Goal: Ask a question

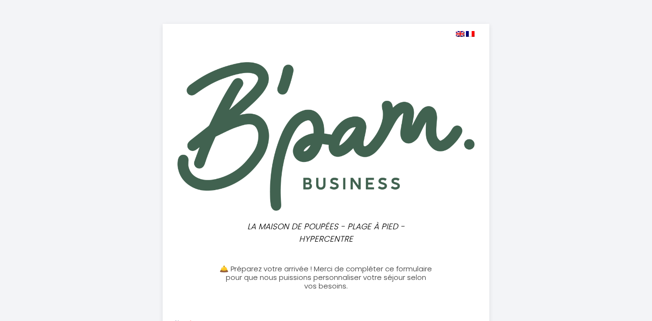
select select
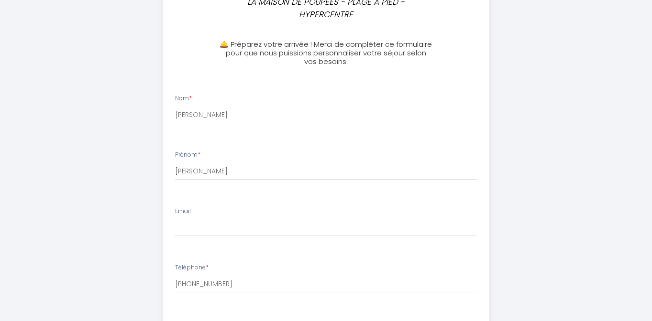
scroll to position [227, 0]
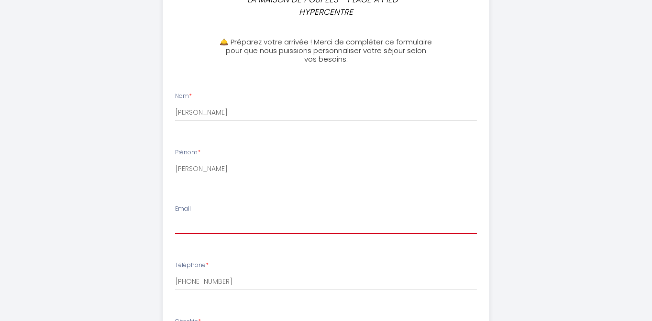
click at [236, 228] on input "Email" at bounding box center [326, 225] width 302 height 17
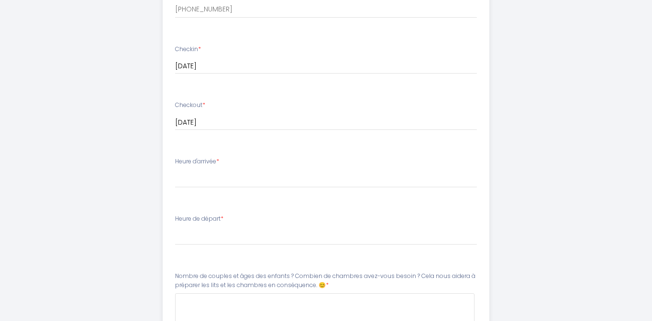
scroll to position [507, 0]
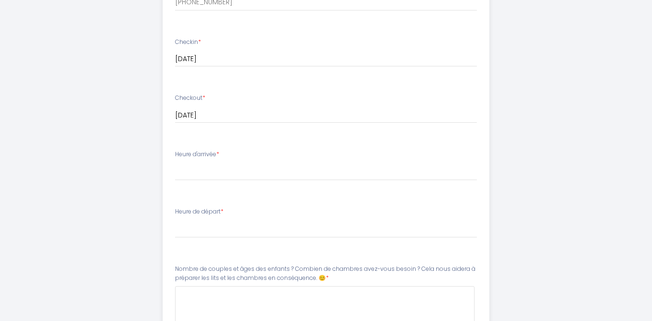
type input "[EMAIL_ADDRESS][DOMAIN_NAME]"
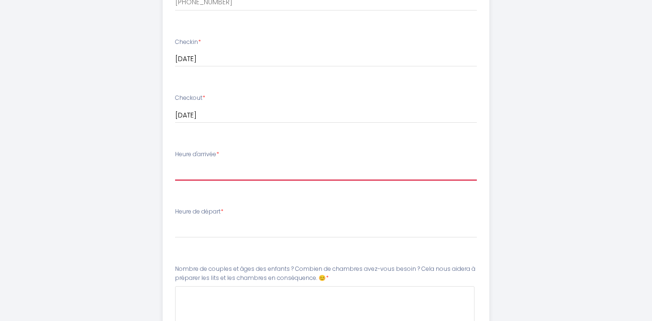
click at [228, 177] on select "17:00 17:30 18:00 18:30 19:00 19:30 20:00 20:30 21:00 21:30 22:00 22:30 23:00 2…" at bounding box center [326, 172] width 302 height 18
select select "17:30"
click at [175, 163] on select "17:00 17:30 18:00 18:30 19:00 19:30 20:00 20:30 21:00 21:30 22:00 22:30 23:00 2…" at bounding box center [326, 172] width 302 height 18
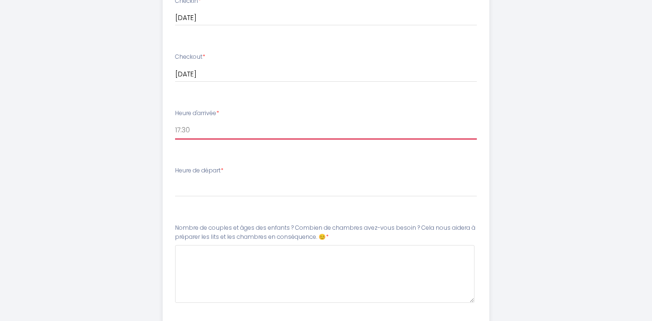
scroll to position [562, 0]
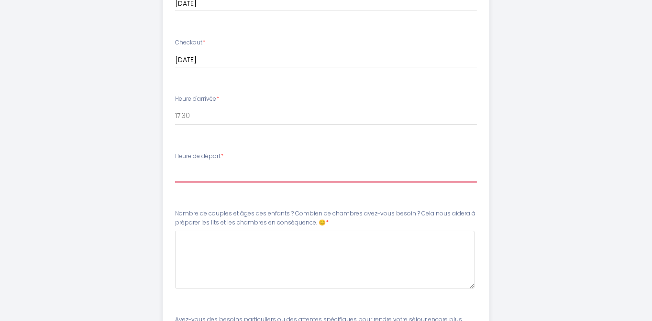
click at [230, 170] on select "00:00 00:30 01:00 01:30 02:00 02:30 03:00 03:30 04:00 04:30 05:00 05:30 06:00 0…" at bounding box center [326, 173] width 302 height 18
select select "11:00"
click at [175, 164] on select "00:00 00:30 01:00 01:30 02:00 02:30 03:00 03:30 04:00 04:30 05:00 05:30 06:00 0…" at bounding box center [326, 173] width 302 height 18
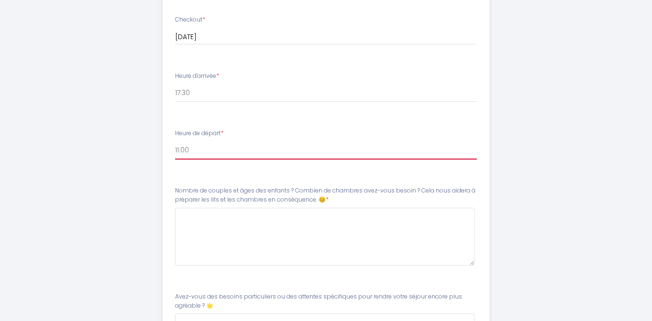
scroll to position [593, 0]
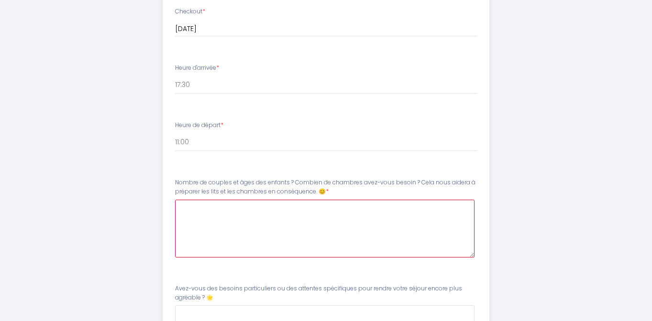
click at [243, 236] on 😊8 at bounding box center [324, 229] width 299 height 58
type 😊8 "b"
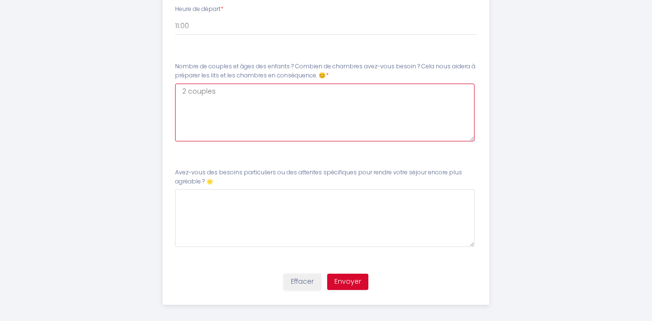
scroll to position [717, 0]
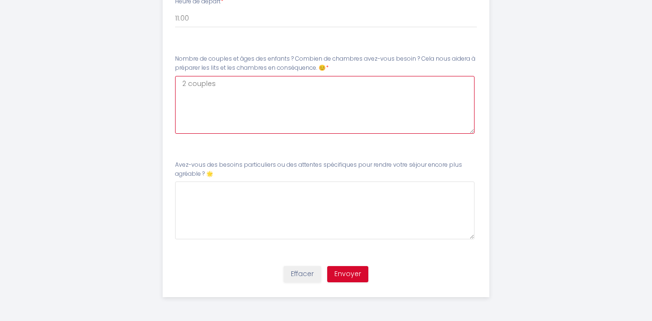
type 😊8 "2 couples"
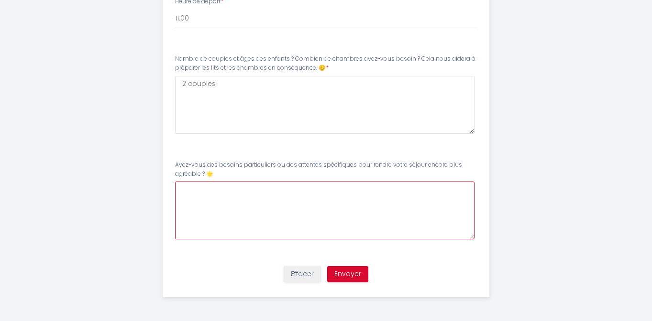
click at [336, 221] on 🌟9 at bounding box center [324, 211] width 299 height 58
click at [182, 190] on 🌟9 "RAS" at bounding box center [324, 211] width 299 height 58
click at [410, 191] on 🌟9 "avez vous une cafetires à dosettes et si oui laquelle svpRAS" at bounding box center [324, 211] width 299 height 58
click at [244, 192] on 🌟9 "avez vous une cafetires à dosettes et si oui laquelle svp" at bounding box center [324, 211] width 299 height 58
click at [247, 186] on 🌟9 "avez vous une cafetires à dosettes et si oui laquelle svp" at bounding box center [324, 211] width 299 height 58
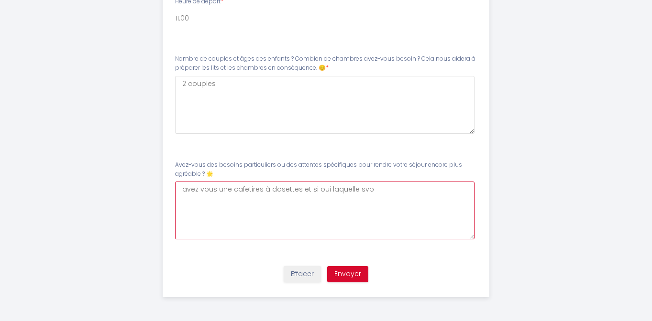
click at [250, 191] on 🌟9 "avez vous une cafetires à dosettes et si oui laquelle svp" at bounding box center [324, 211] width 299 height 58
click at [243, 186] on 🌟9 "avez vous une cafetiere res à dosettes et si oui laquelle svp" at bounding box center [324, 211] width 299 height 58
drag, startPoint x: 274, startPoint y: 189, endPoint x: 263, endPoint y: 189, distance: 11.0
click at [263, 189] on 🌟9 "avez vous une cafetiere res à dosettes et si oui laquelle svp" at bounding box center [324, 211] width 299 height 58
click at [292, 191] on 🌟9 "avez vous une cafetiere à dosettes et si oui laquelle svp" at bounding box center [324, 211] width 299 height 58
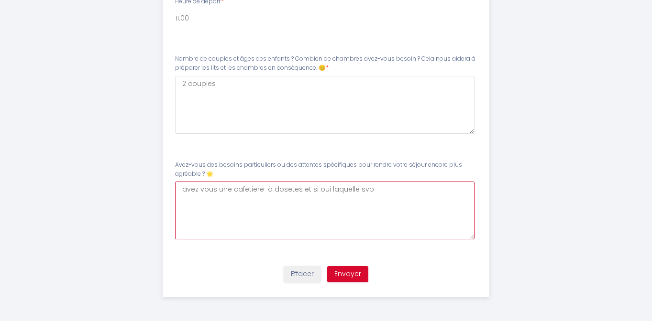
click at [438, 233] on 🌟9 "avez vous une cafetiere à dosetes et si oui laquelle svp" at bounding box center [324, 211] width 299 height 58
click at [296, 187] on 🌟9 "avez vous une cafetiere à dosetes et si oui laquelle svp" at bounding box center [324, 211] width 299 height 58
click at [254, 191] on 🌟9 "avez vous une cafetiere à dosetes et si oui laquelle svp" at bounding box center [324, 211] width 299 height 58
click at [289, 187] on 🌟9 "avez vous une cafetière à dosetes et si oui laquelle svp" at bounding box center [324, 211] width 299 height 58
click at [401, 190] on 🌟9 "avez vous une cafetière à dosettes et si oui laquelle svp" at bounding box center [324, 211] width 299 height 58
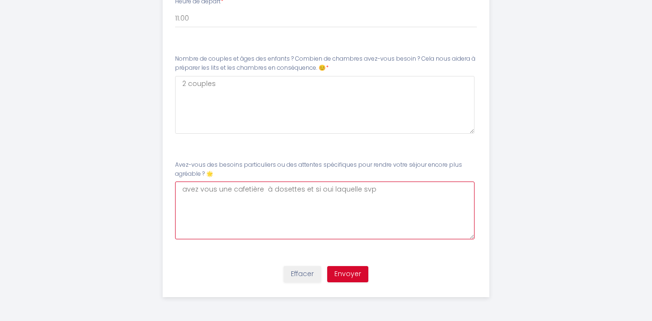
click at [299, 190] on 🌟9 "avez vous une cafetière à dosettes et si oui laquelle svp" at bounding box center [324, 211] width 299 height 58
type 🌟9 "avez vous une cafetière à dosette et si oui laquelle svp"
click at [344, 274] on button "Envoyer" at bounding box center [347, 274] width 41 height 16
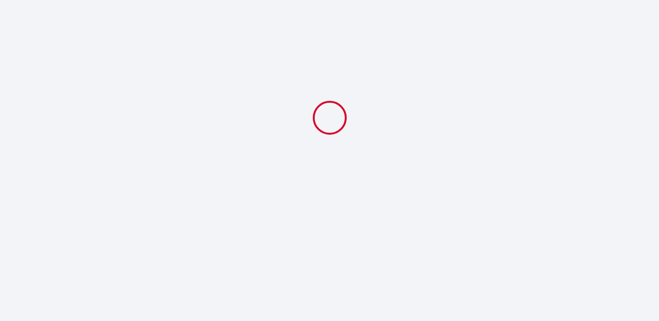
select select "17:30"
select select "11:00"
